Goal: Find specific page/section

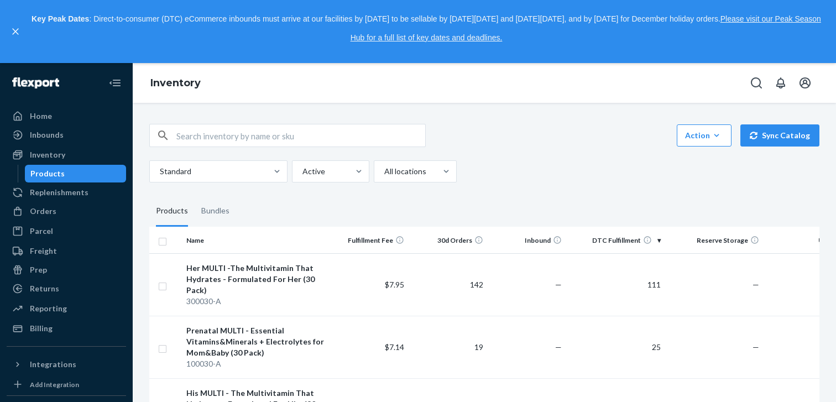
drag, startPoint x: 605, startPoint y: 106, endPoint x: 612, endPoint y: 149, distance: 43.1
click at [605, 107] on div "Action Create product Create bundle Bulk create products Bulk update products B…" at bounding box center [484, 252] width 703 height 299
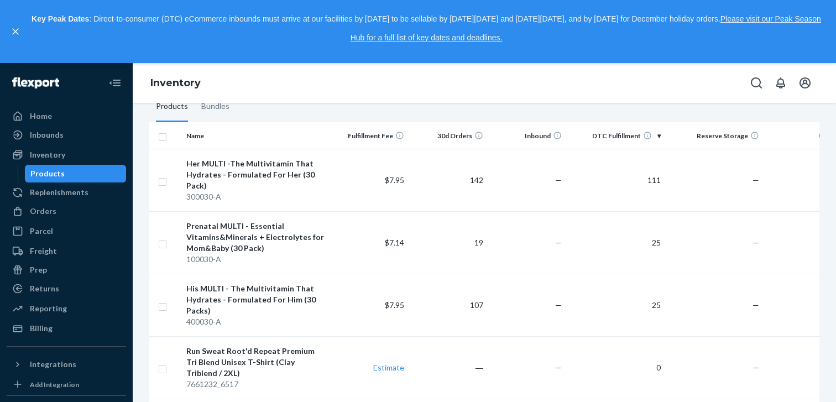
scroll to position [48, 0]
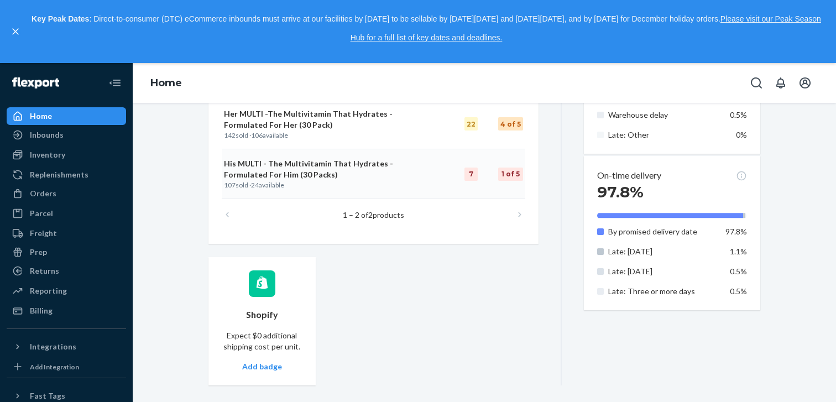
scroll to position [615, 0]
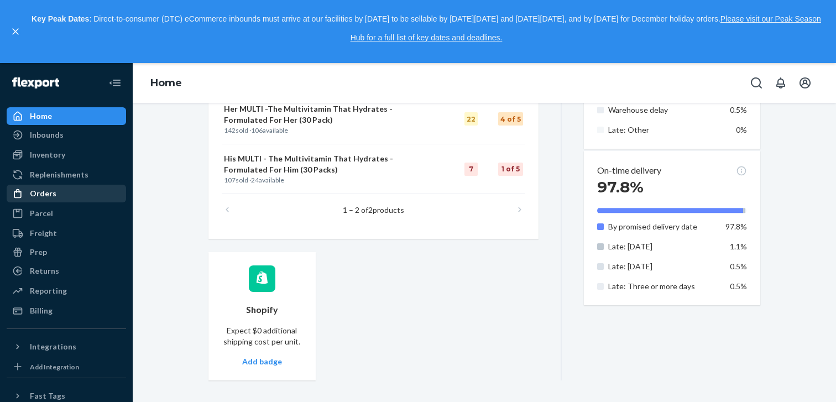
click at [40, 195] on div "Orders" at bounding box center [43, 193] width 27 height 11
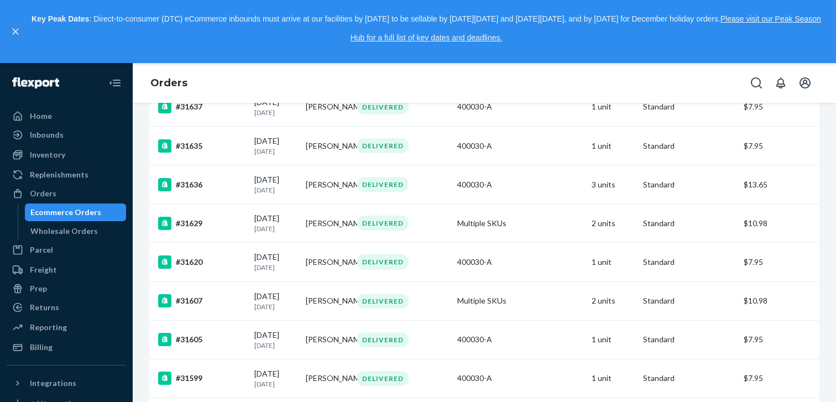
scroll to position [1255, 0]
